Goal: Information Seeking & Learning: Understand process/instructions

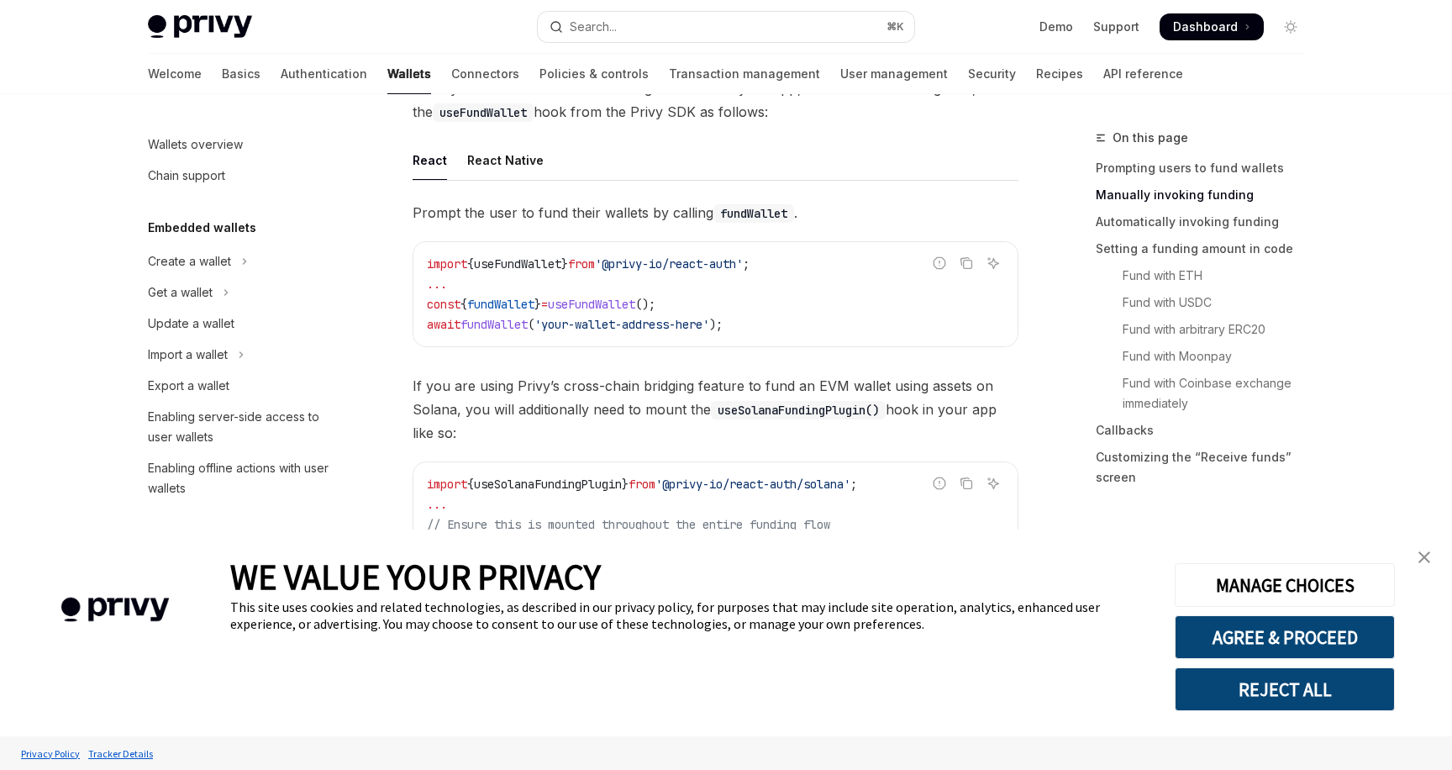
scroll to position [539, 0]
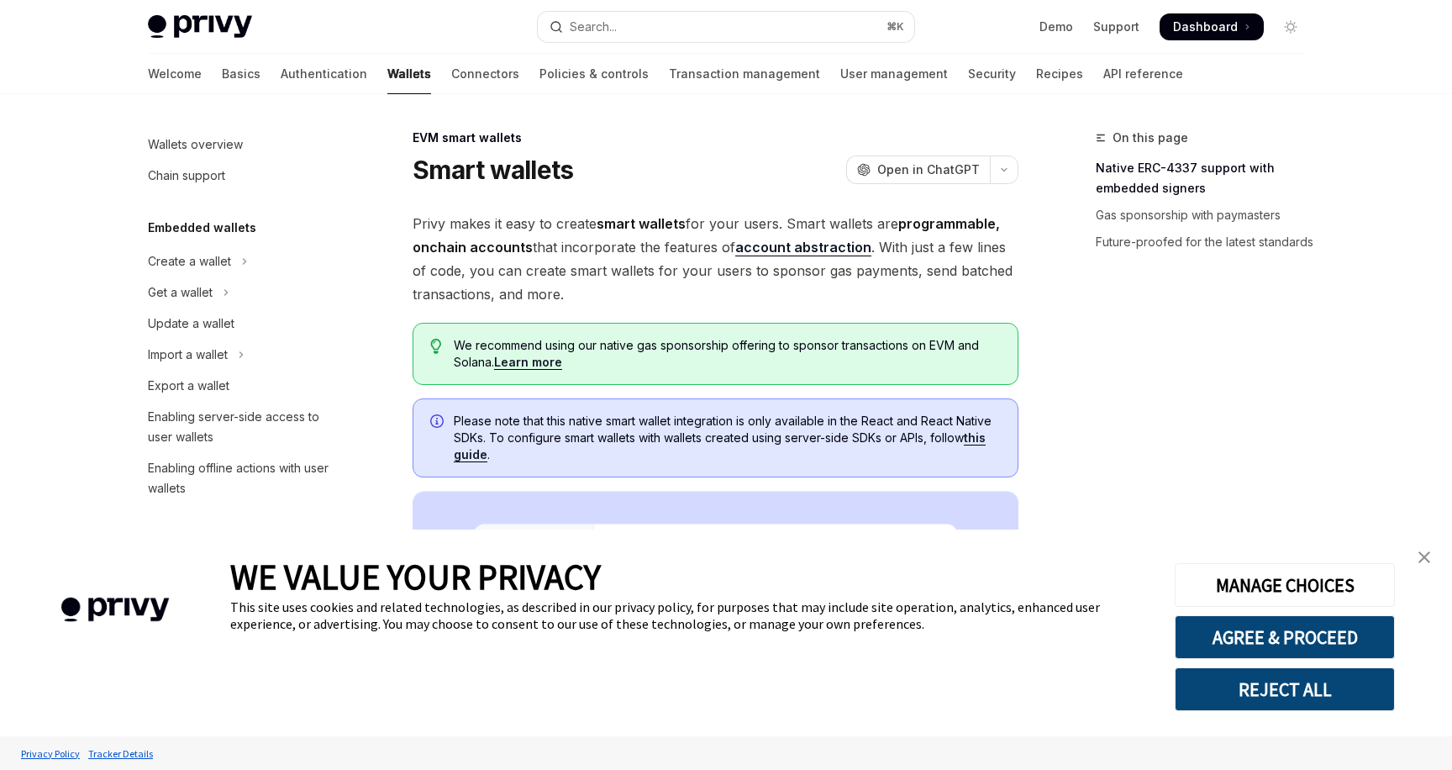
click at [1345, 683] on button "REJECT ALL" at bounding box center [1285, 689] width 220 height 44
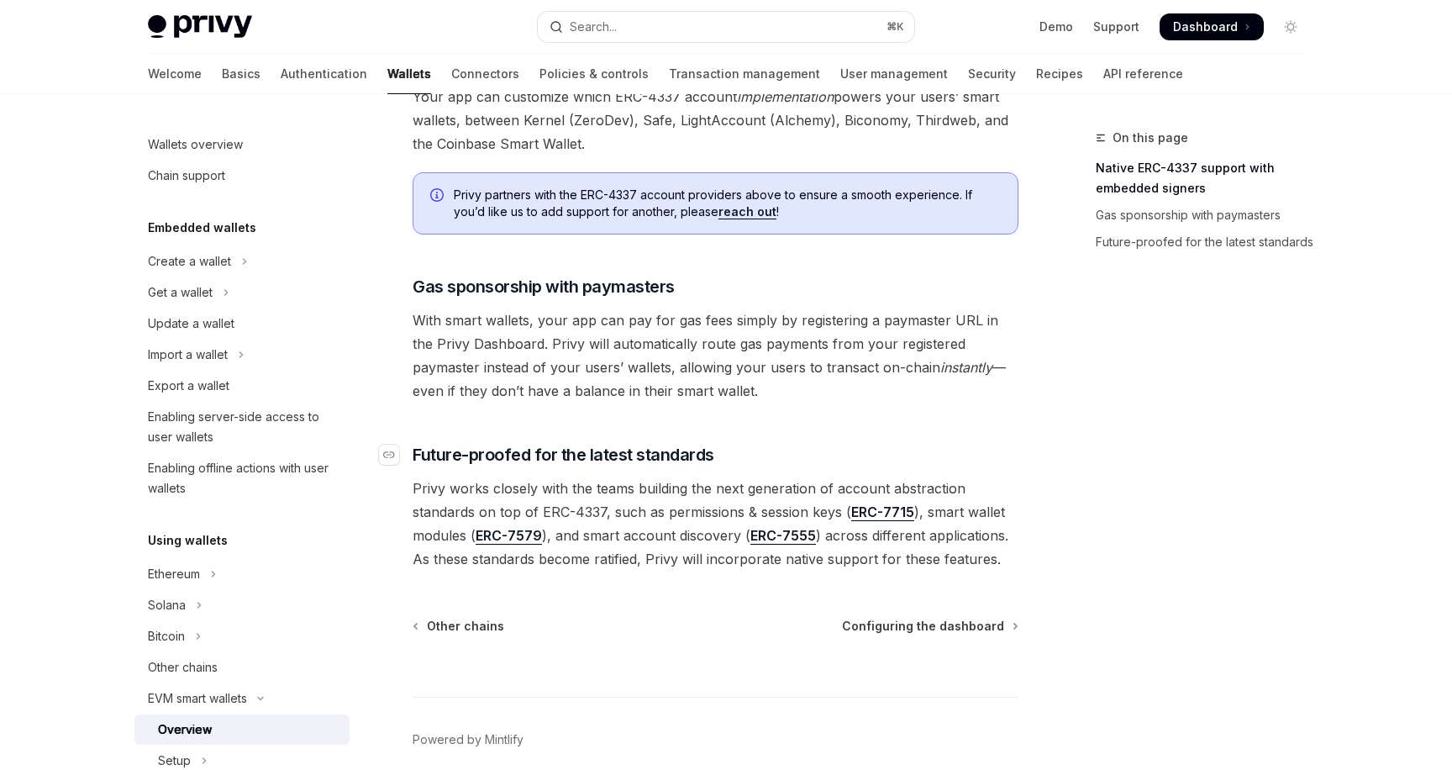
scroll to position [1242, 0]
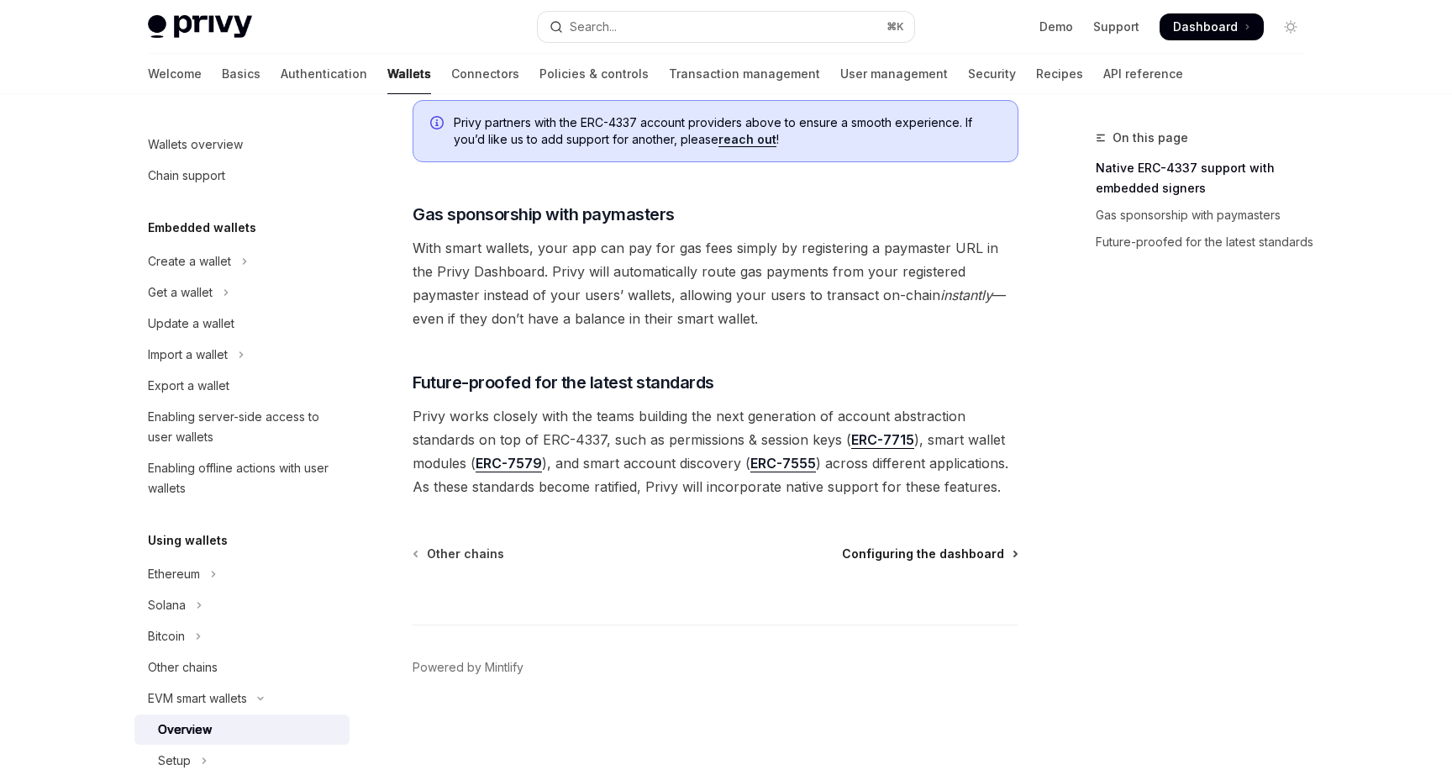
click at [895, 549] on span "Configuring the dashboard" at bounding box center [923, 553] width 162 height 17
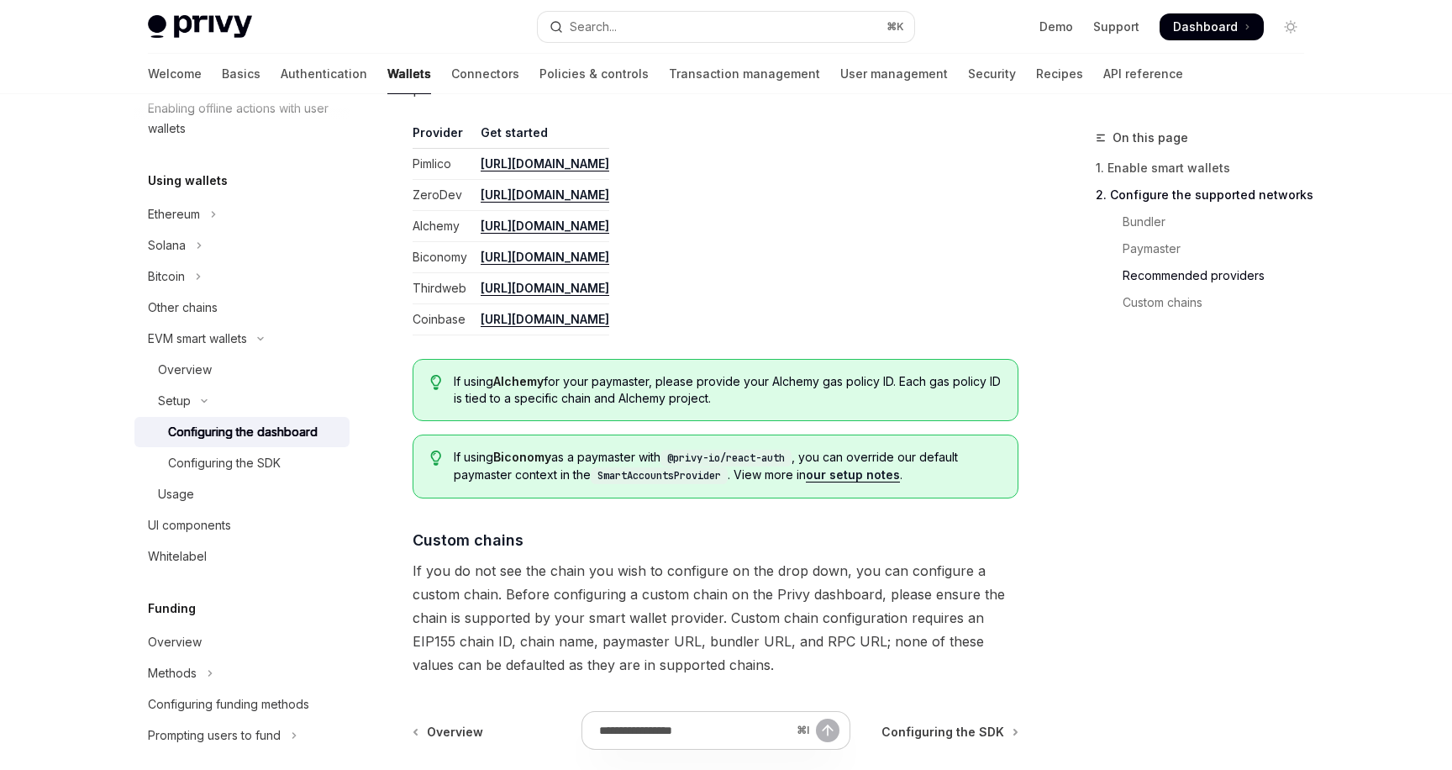
scroll to position [2208, 0]
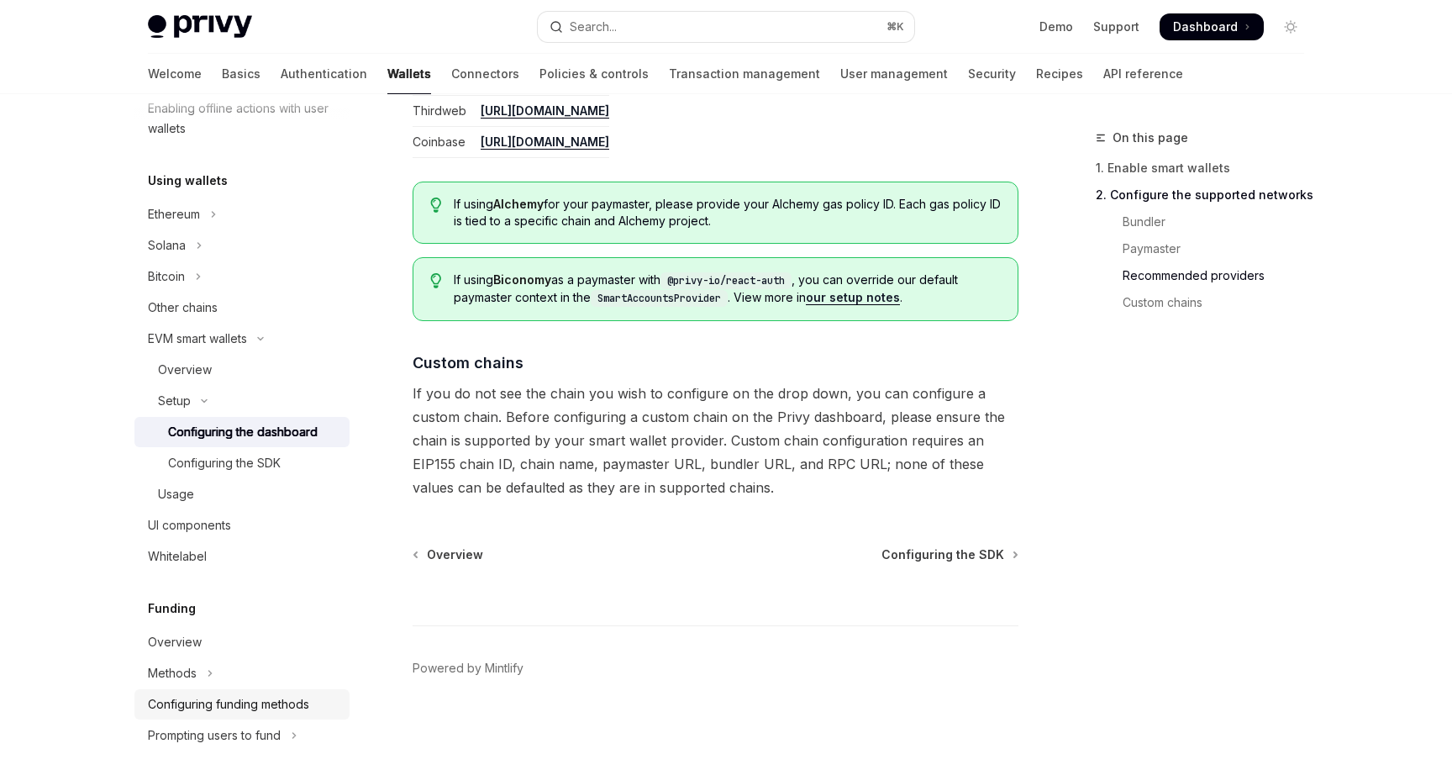
click at [234, 709] on div "Configuring funding methods" at bounding box center [228, 704] width 161 height 20
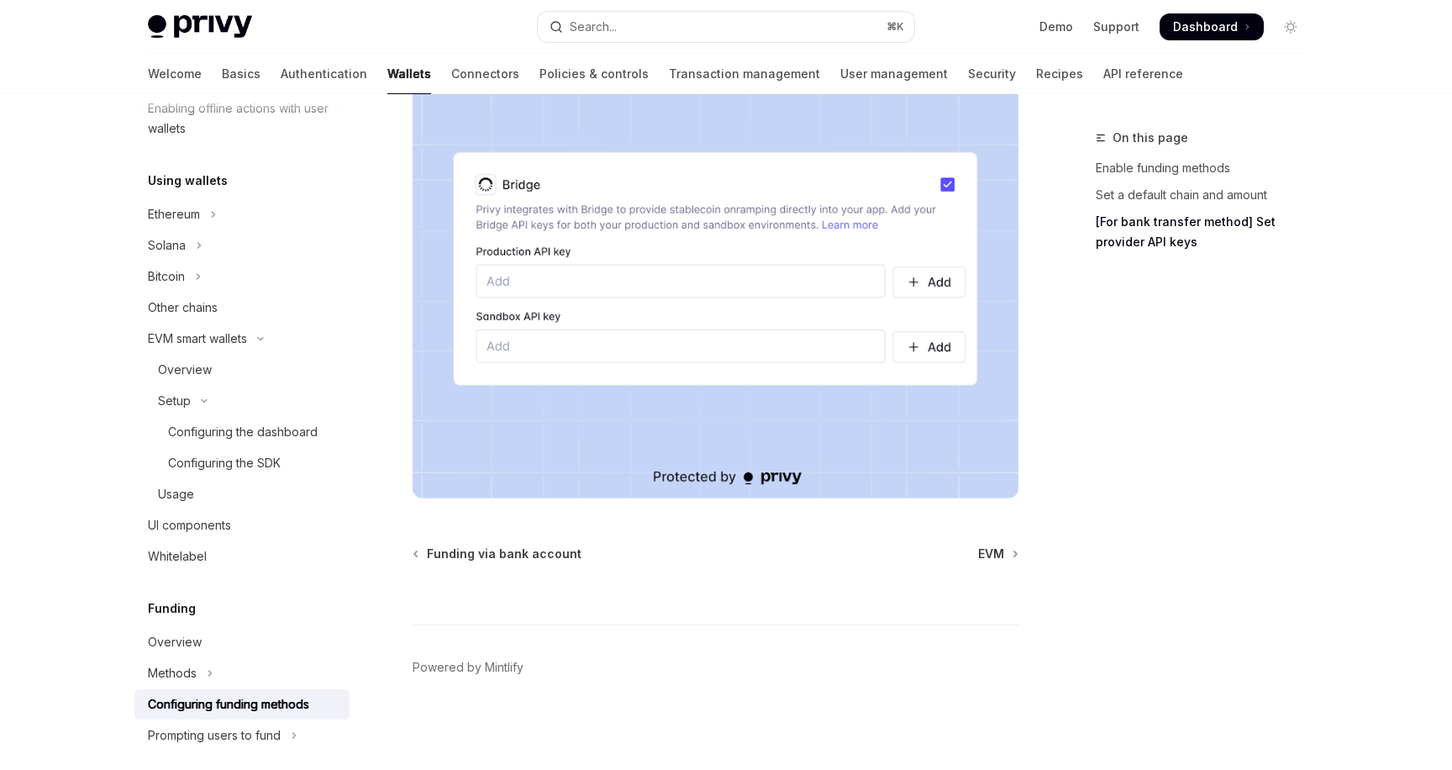
scroll to position [1418, 0]
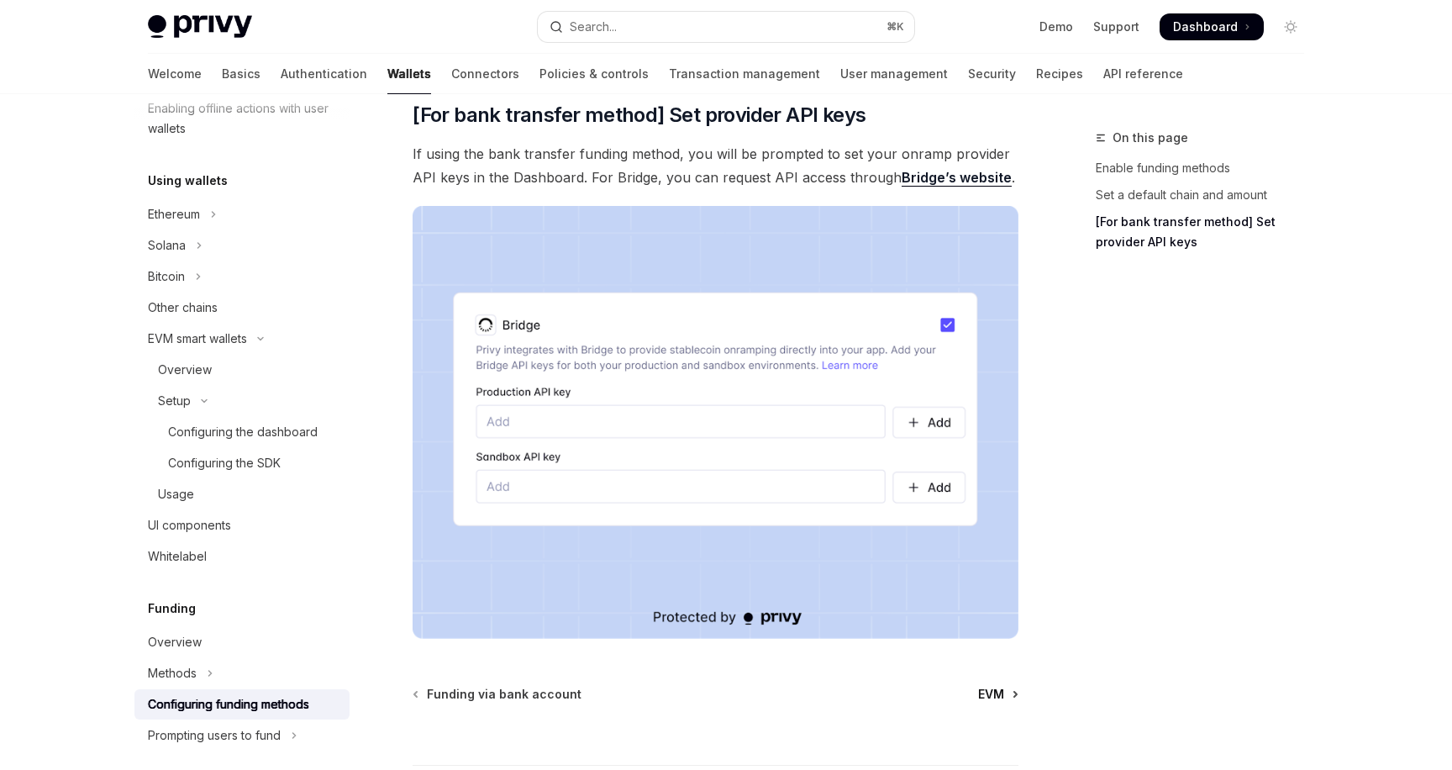
click at [1000, 692] on span "EVM" at bounding box center [991, 694] width 26 height 17
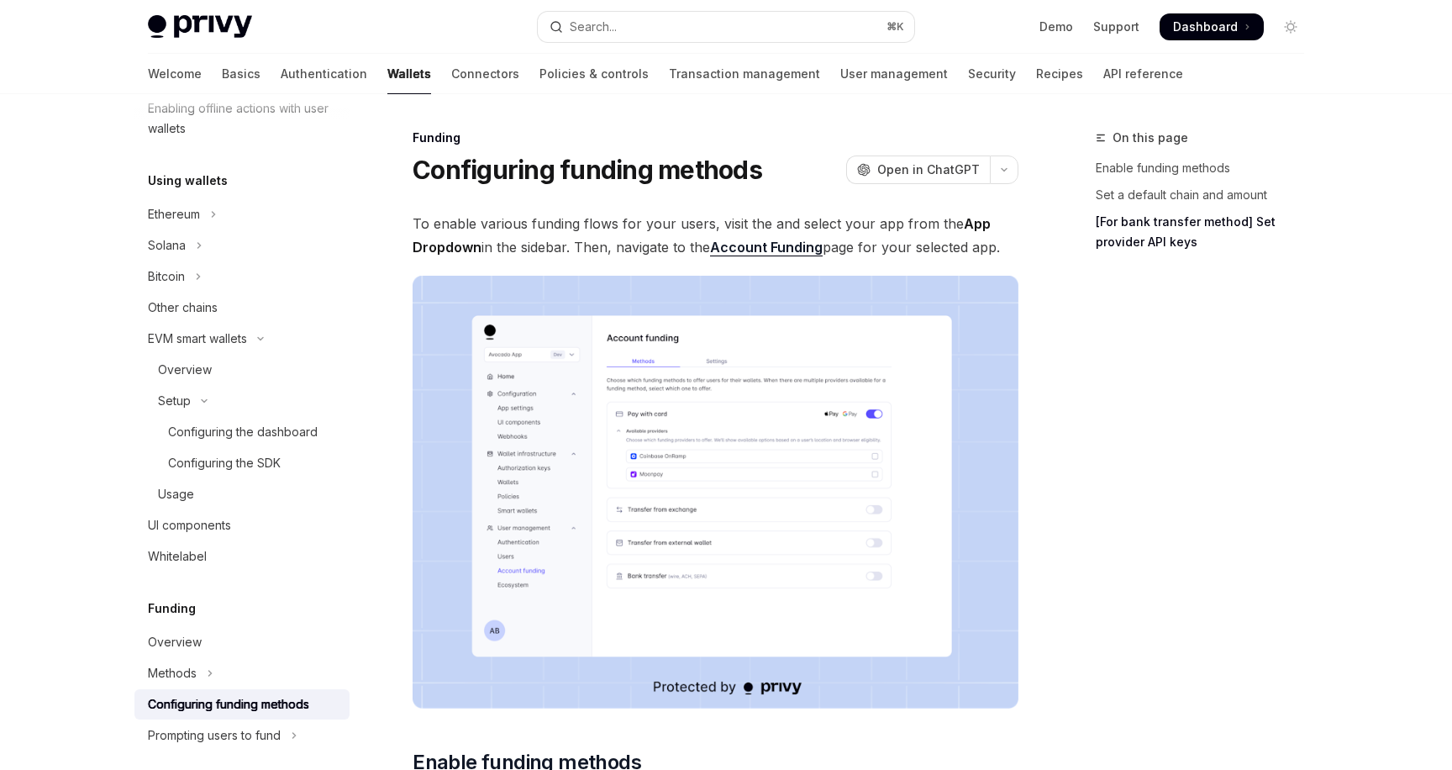
type textarea "*"
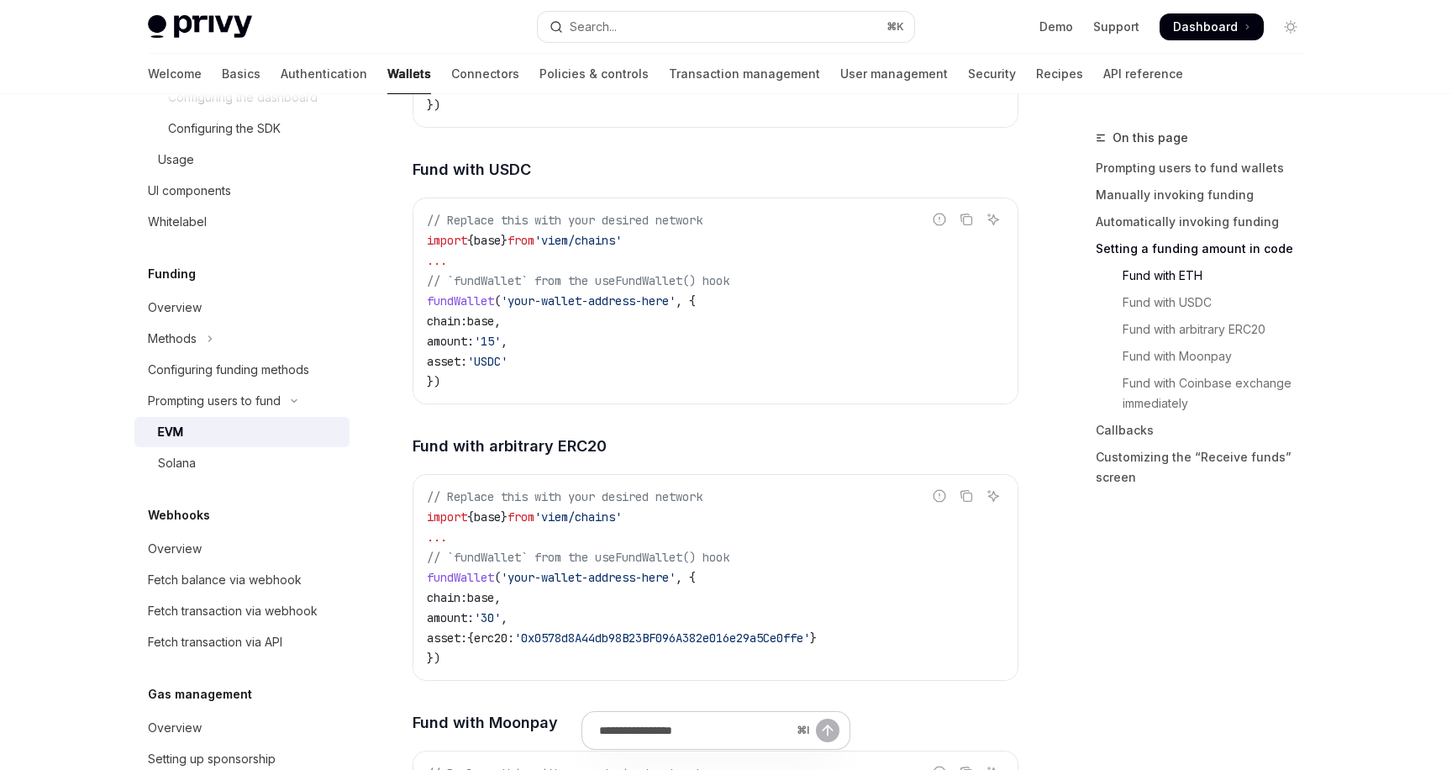
scroll to position [2545, 0]
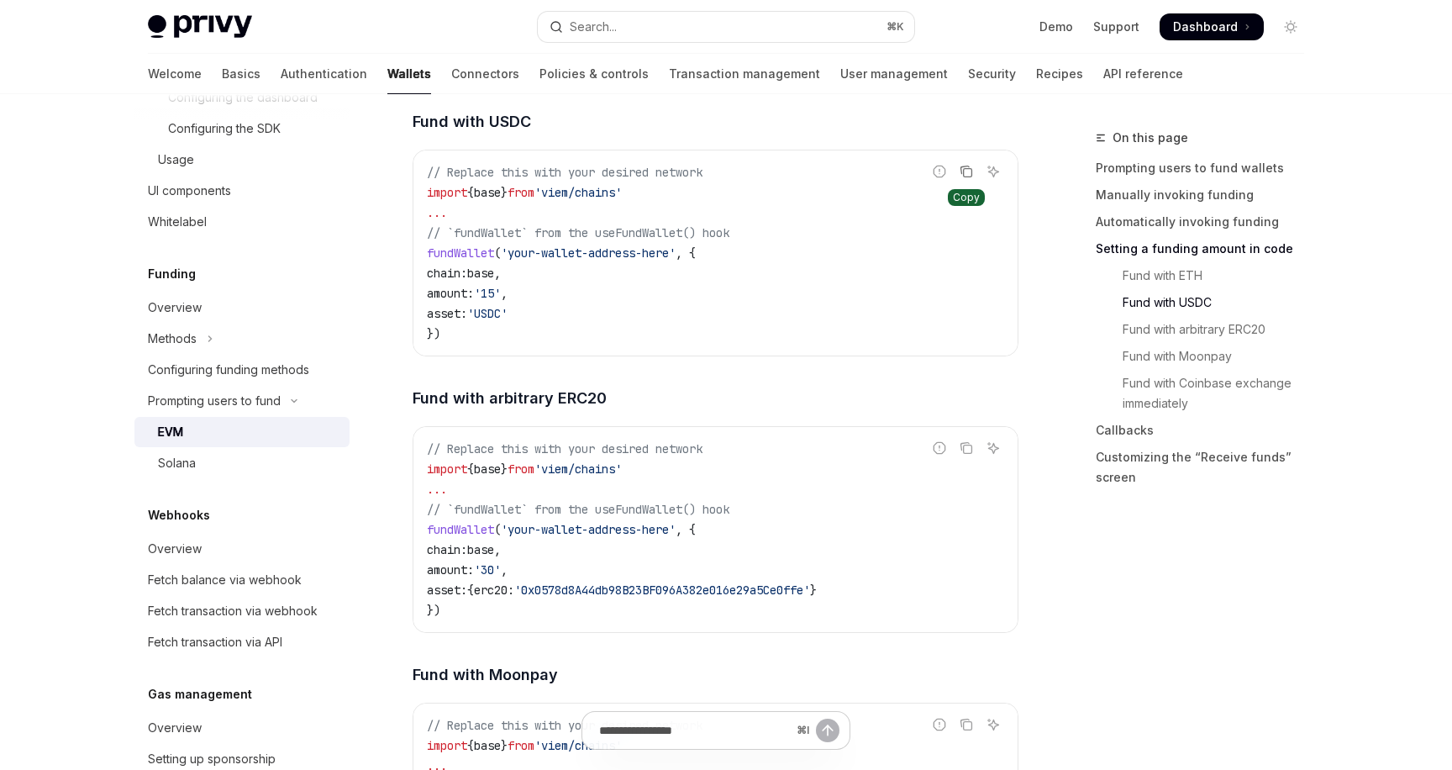
click at [965, 178] on icon "Copy the contents from the code block" at bounding box center [966, 171] width 13 height 13
